Goal: Check status: Check status

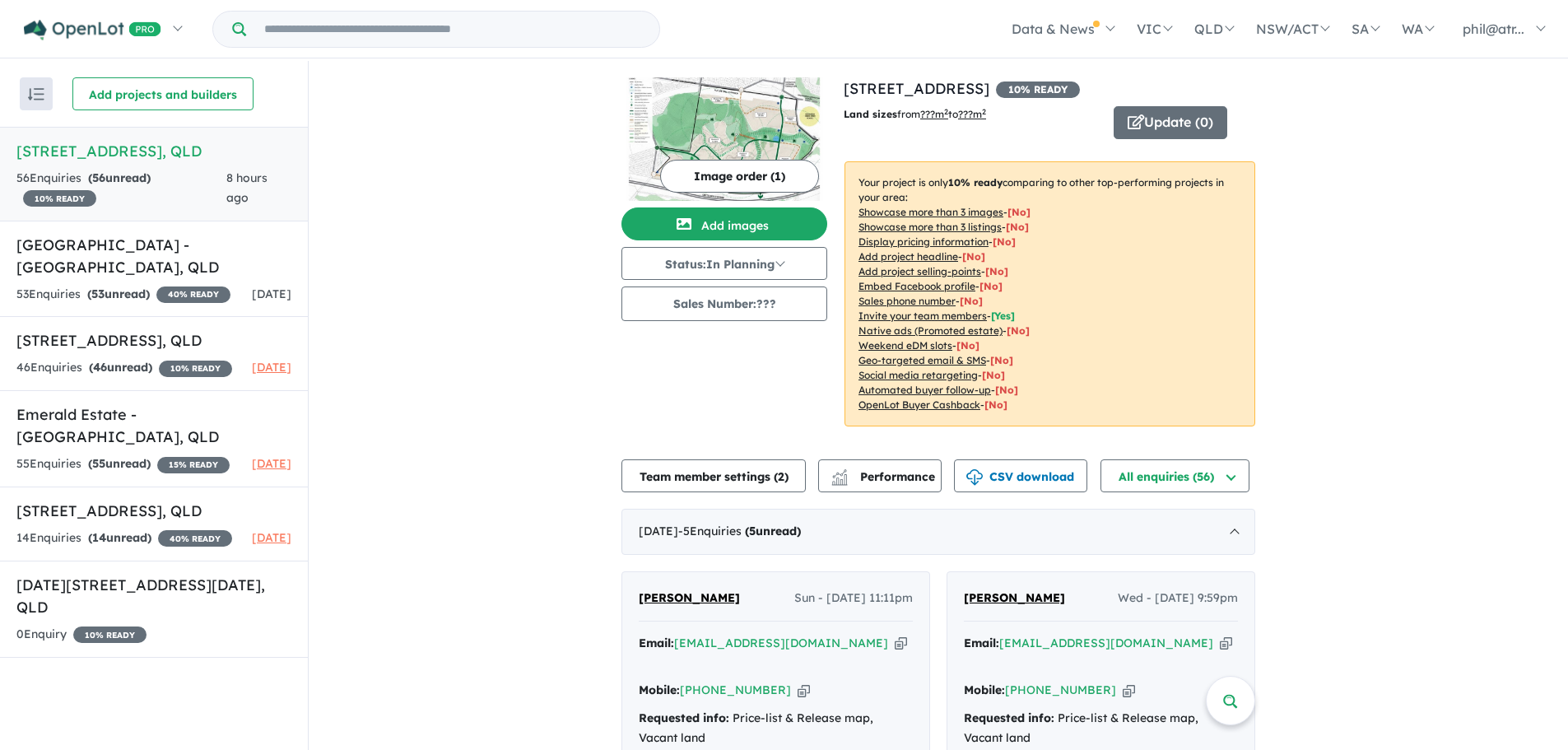
click at [340, 35] on input "Try estate name, suburb, builder or developer" at bounding box center [452, 29] width 406 height 35
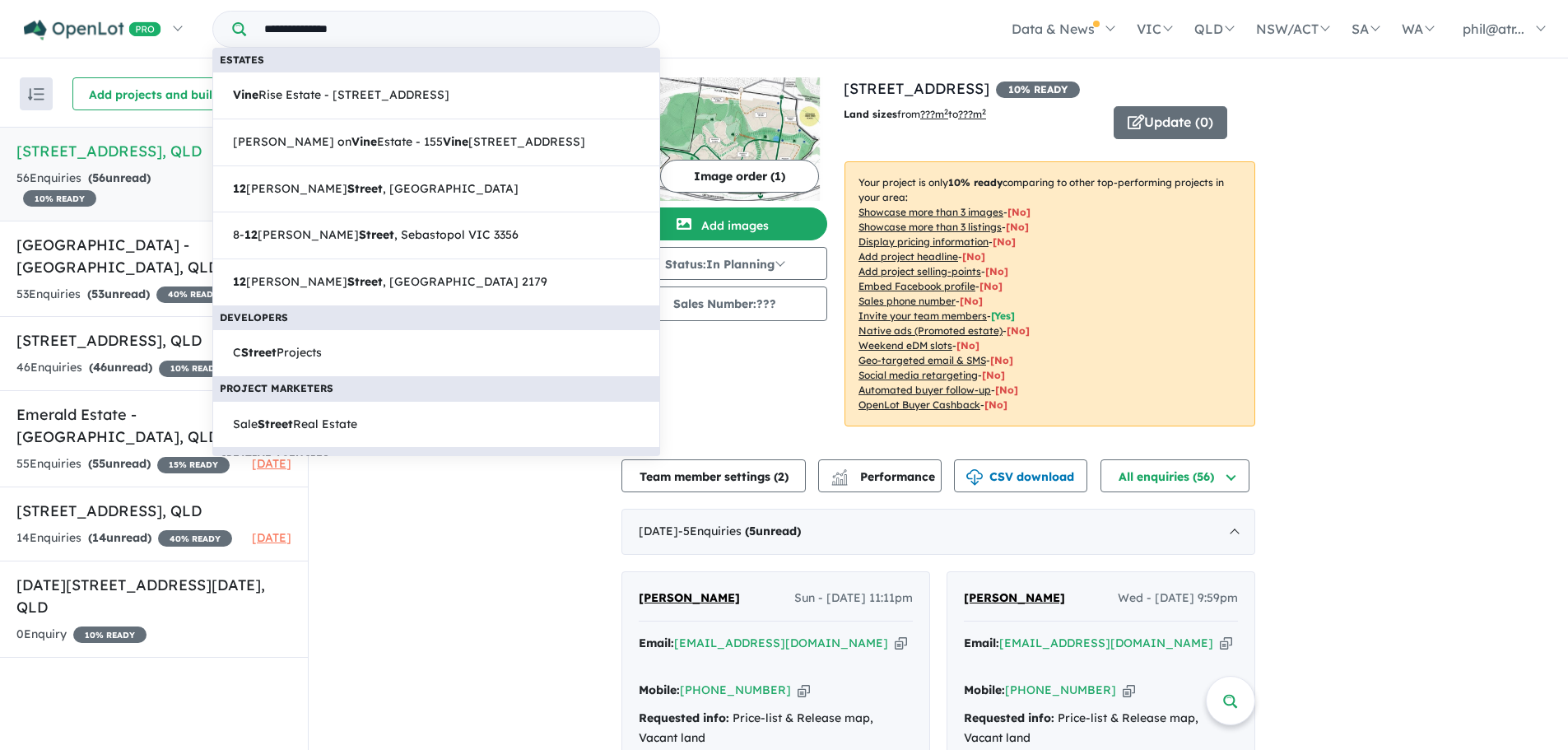
type input "**********"
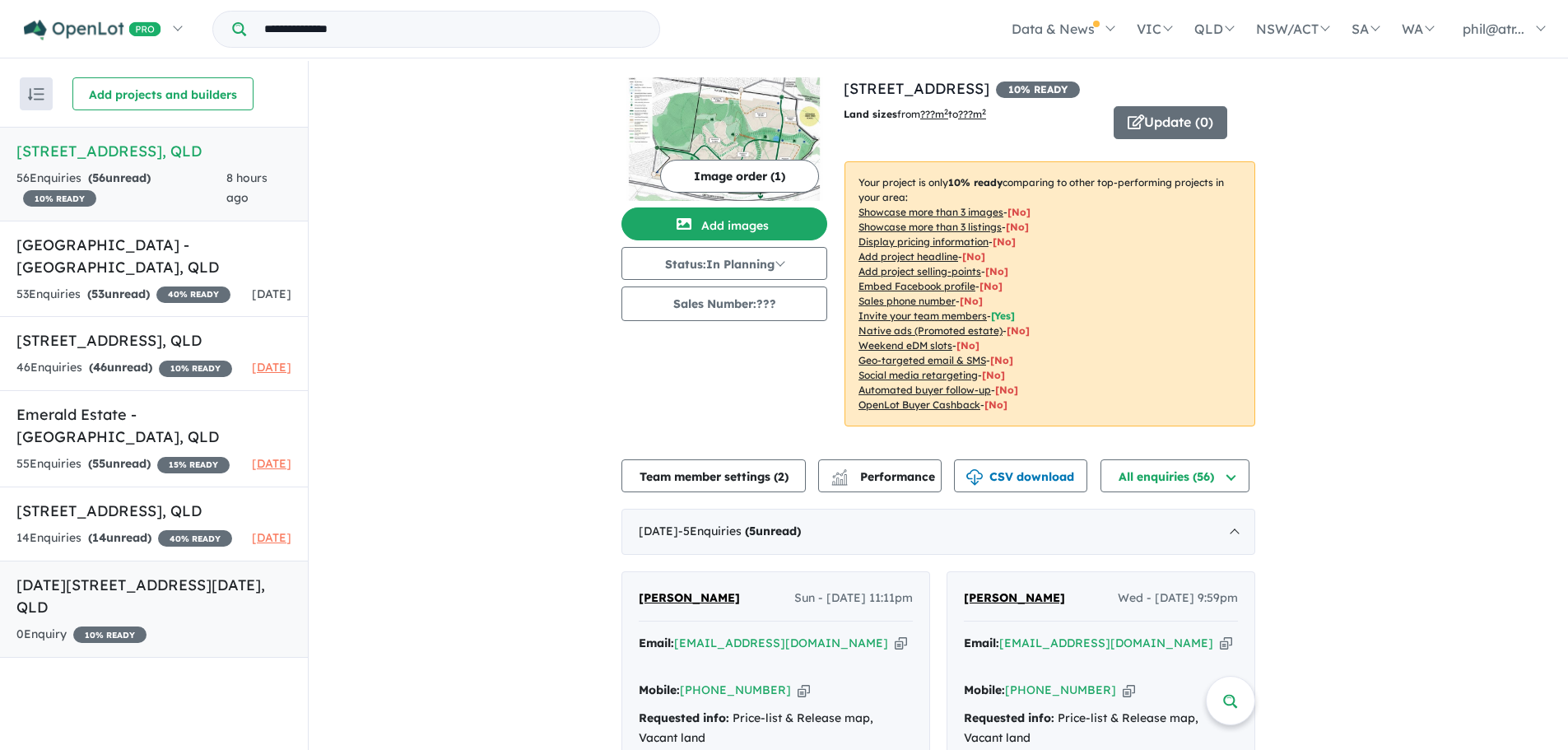
click at [219, 619] on h5 "[DATE][STREET_ADDRESS][DATE]" at bounding box center [154, 595] width 275 height 44
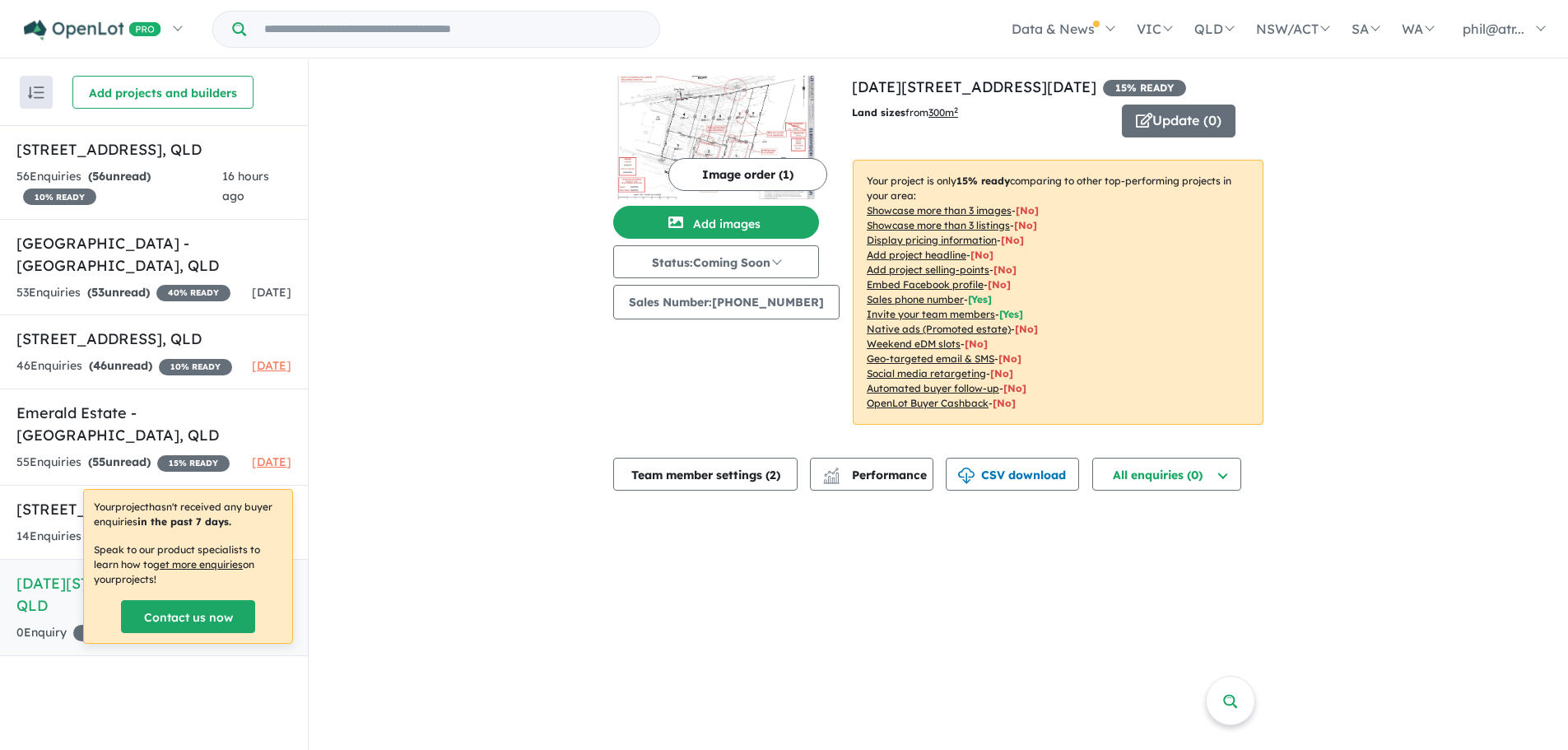
scroll to position [3, 0]
